Goal: Information Seeking & Learning: Learn about a topic

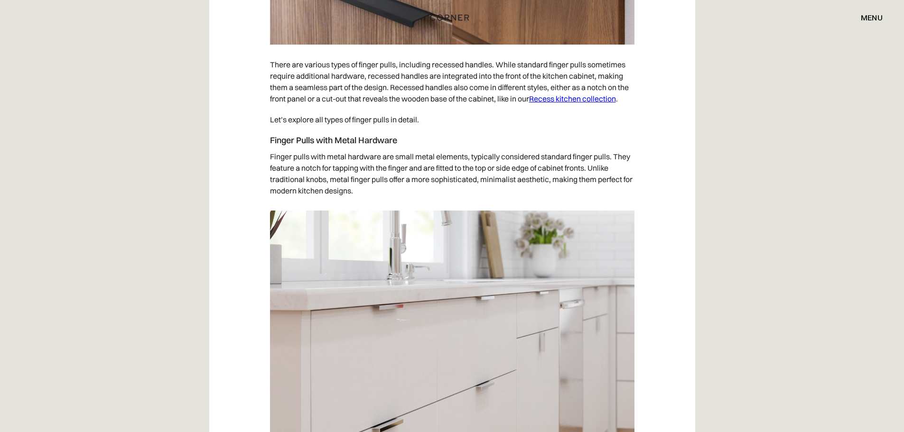
scroll to position [1994, 0]
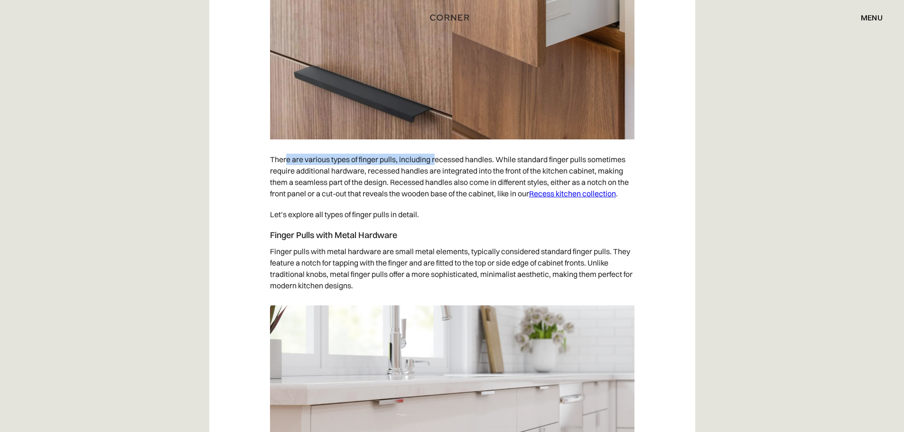
drag, startPoint x: 285, startPoint y: 160, endPoint x: 438, endPoint y: 153, distance: 153.5
click at [438, 153] on p "There are various types of finger pulls, including recessed handles. While stan…" at bounding box center [452, 176] width 365 height 55
click at [436, 160] on p "There are various types of finger pulls, including recessed handles. While stan…" at bounding box center [452, 176] width 365 height 55
drag, startPoint x: 431, startPoint y: 160, endPoint x: 474, endPoint y: 158, distance: 43.2
click at [474, 158] on p "There are various types of finger pulls, including recessed handles. While stan…" at bounding box center [452, 176] width 365 height 55
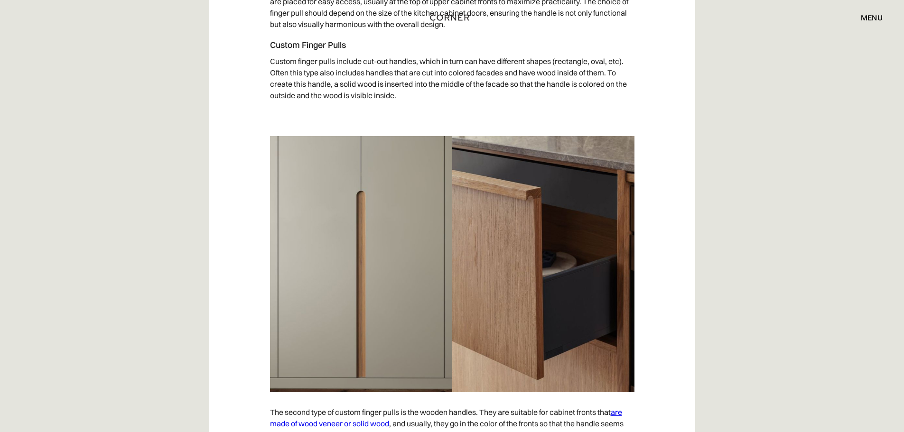
scroll to position [2611, 0]
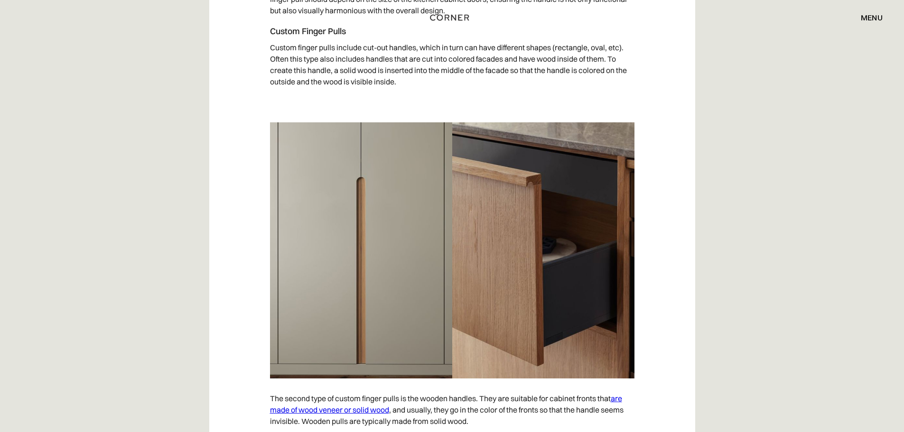
drag, startPoint x: 328, startPoint y: 31, endPoint x: 263, endPoint y: 31, distance: 65.0
click at [263, 31] on div "Shop Kitchens Shop Kitchens How it works How it works Projects Projects Inspira…" at bounding box center [452, 17] width 904 height 35
drag, startPoint x: 277, startPoint y: 30, endPoint x: 326, endPoint y: 30, distance: 48.9
click at [326, 30] on div "Shop Kitchens Shop Kitchens How it works How it works Projects Projects Inspira…" at bounding box center [452, 17] width 904 height 35
